Goal: Task Accomplishment & Management: Complete application form

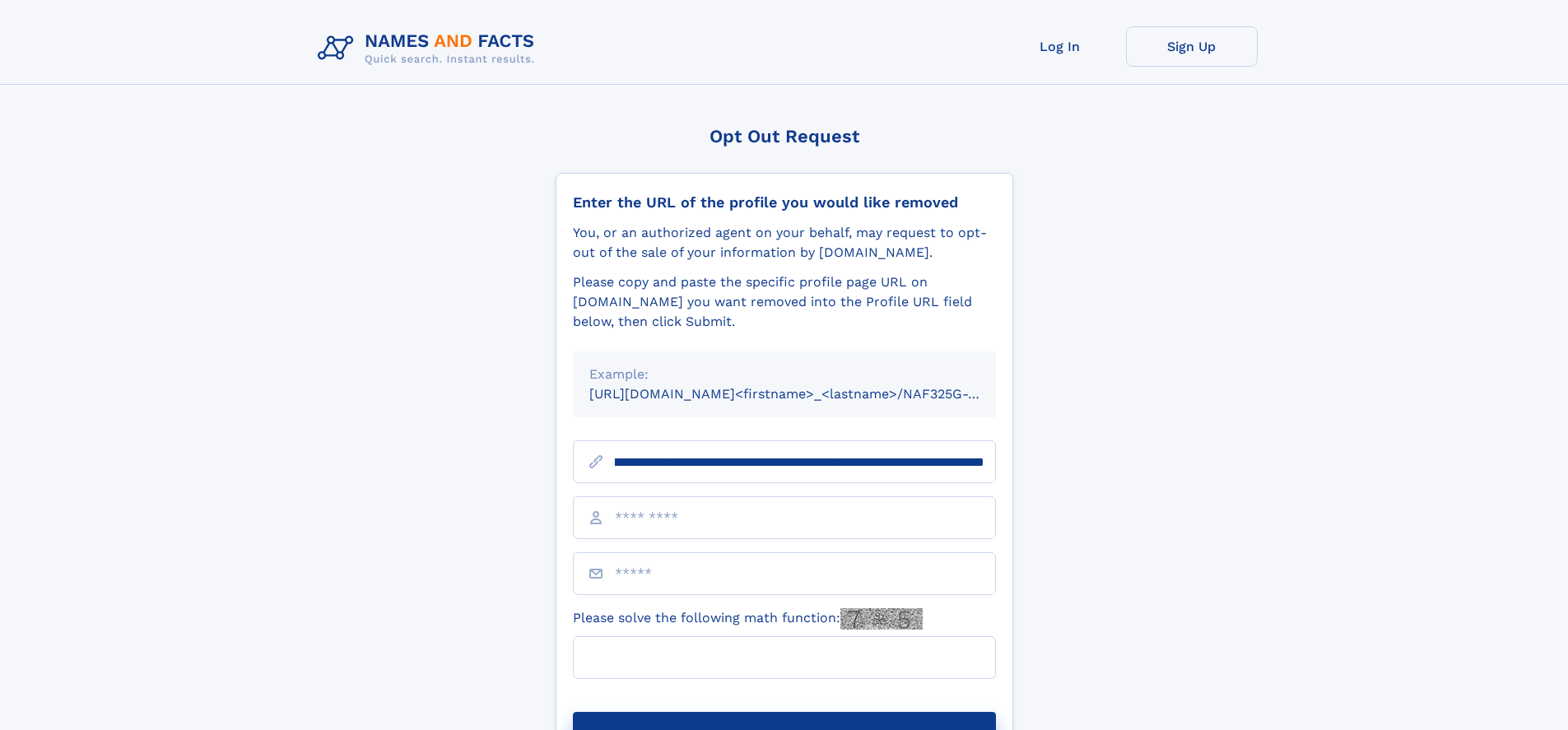
scroll to position [0, 190]
type input "**********"
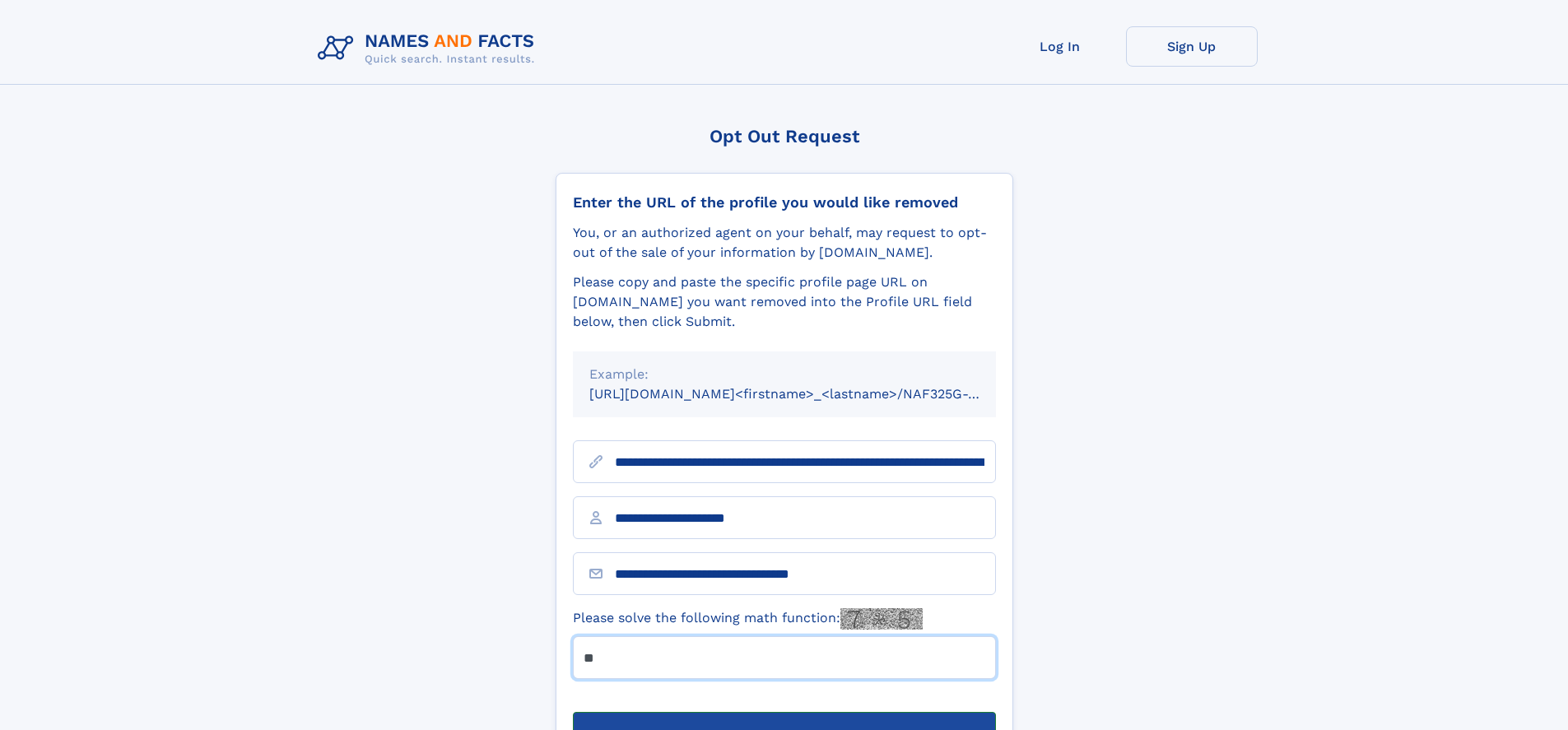
type input "**"
click at [783, 712] on button "Submit Opt Out Request" at bounding box center [784, 738] width 423 height 53
